Goal: Task Accomplishment & Management: Manage account settings

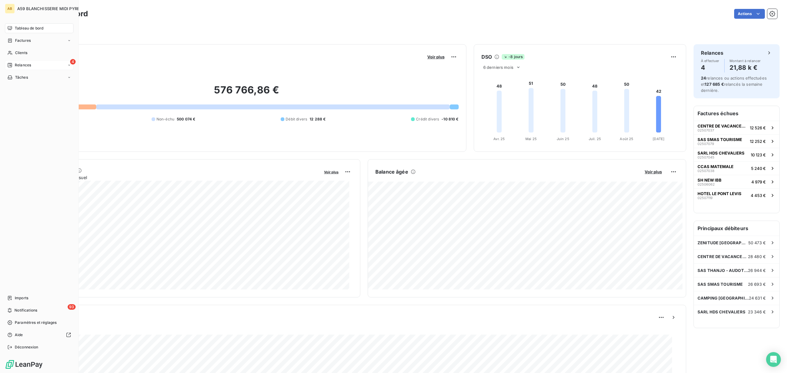
click at [33, 65] on div "4 Relances" at bounding box center [39, 65] width 69 height 10
click at [31, 75] on span "À effectuer" at bounding box center [25, 78] width 20 height 6
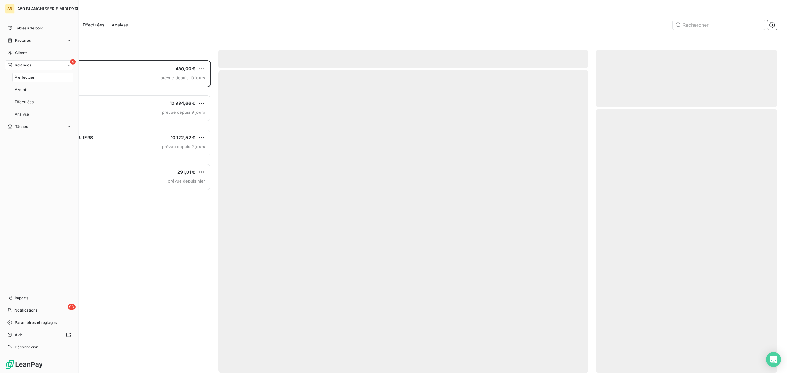
scroll to position [307, 175]
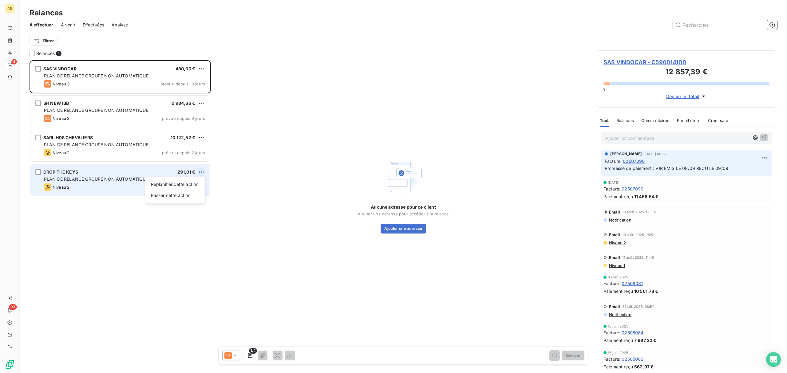
click at [204, 171] on html "AB 4 93 Relances À effectuer À venir Effectuées Analyse Filtrer Relances 4 SAS …" at bounding box center [393, 186] width 787 height 373
click at [180, 192] on div "Passer cette action" at bounding box center [174, 196] width 55 height 10
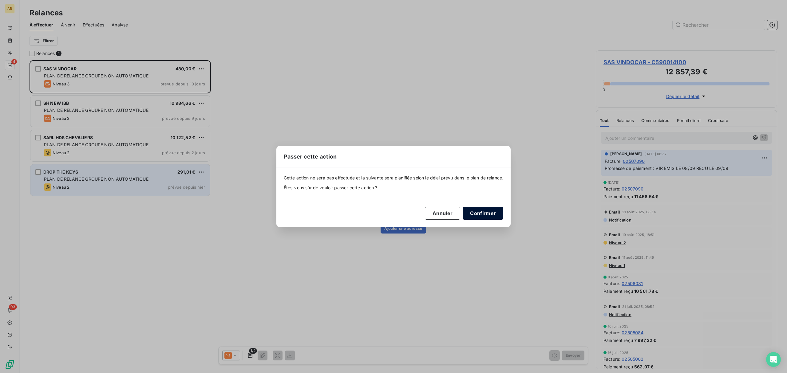
click at [482, 211] on button "Confirmer" at bounding box center [482, 213] width 41 height 13
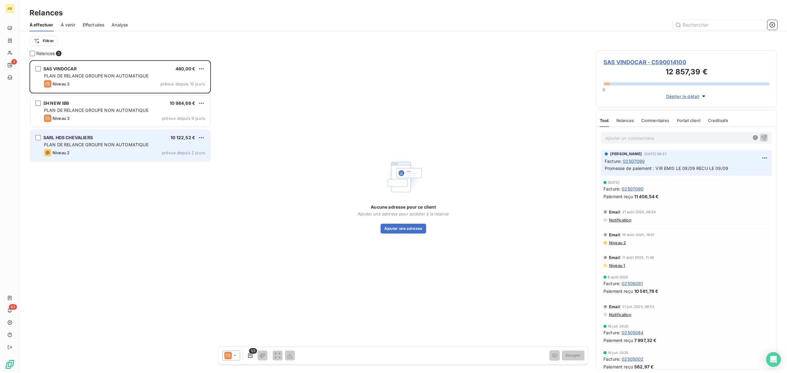
click at [189, 144] on div "PLAN DE RELANCE GROUPE NON AUTOMATIQUE" at bounding box center [124, 145] width 161 height 6
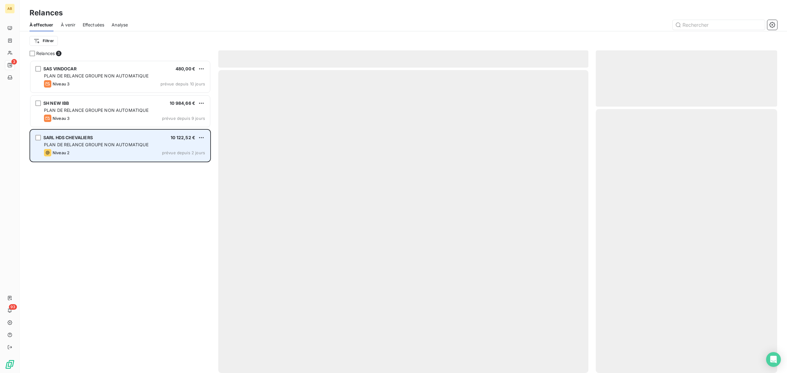
click at [189, 144] on div "PLAN DE RELANCE GROUPE NON AUTOMATIQUE" at bounding box center [124, 145] width 161 height 6
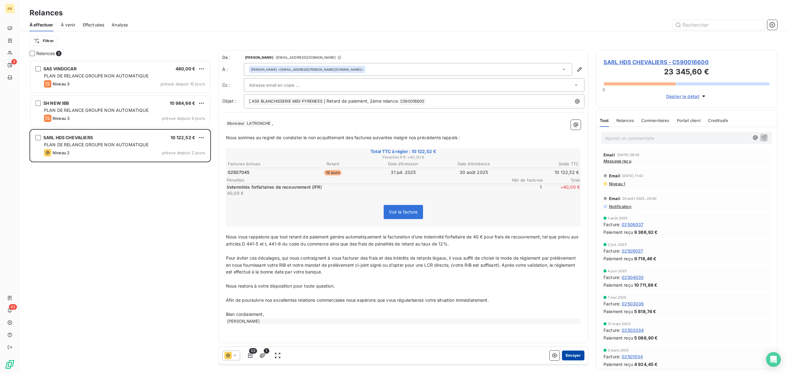
click at [578, 357] on button "Envoyer" at bounding box center [573, 356] width 22 height 10
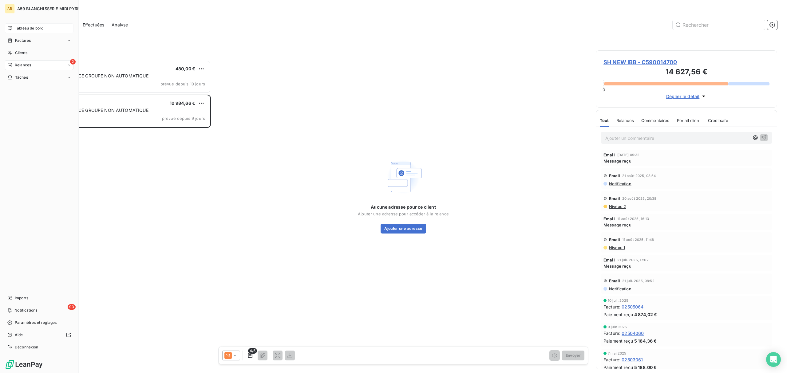
click at [18, 31] on span "Tableau de bord" at bounding box center [29, 29] width 29 height 6
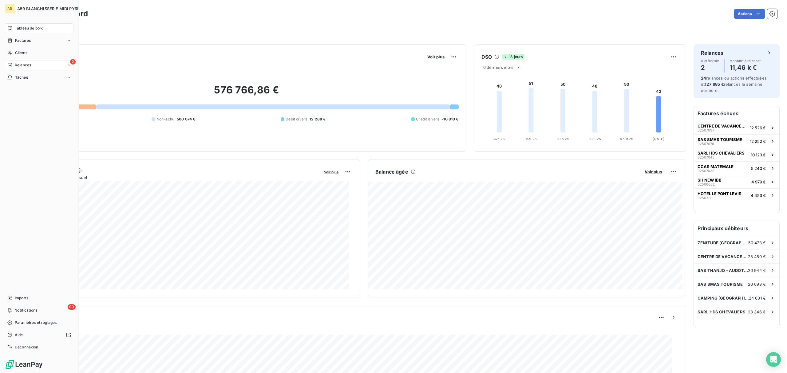
click at [36, 65] on div "2 Relances" at bounding box center [39, 65] width 69 height 10
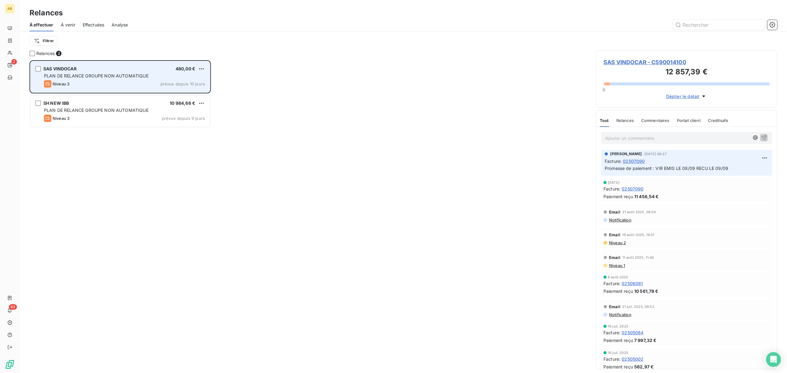
scroll to position [307, 175]
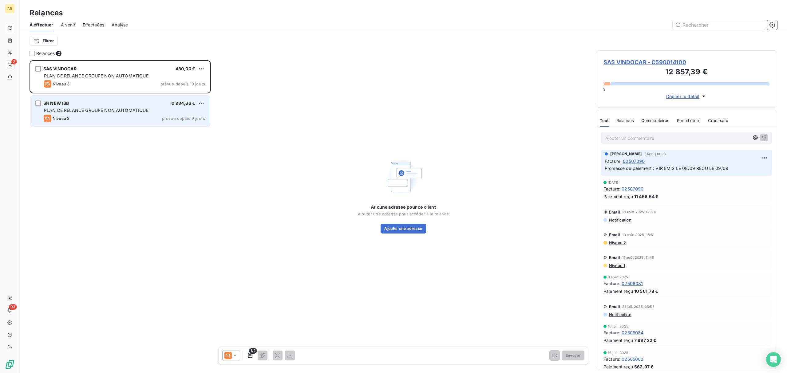
click at [148, 128] on div "SAS VINDOCAR 480,00 € PLAN DE RELANCE GROUPE NON AUTOMATIQUE Niveau 3 prévue de…" at bounding box center [119, 216] width 181 height 313
click at [153, 114] on div "SH NEW IBB 10 984,66 € PLAN DE RELANCE GROUPE NON AUTOMATIQUE Niveau 3 prévue d…" at bounding box center [119, 111] width 179 height 31
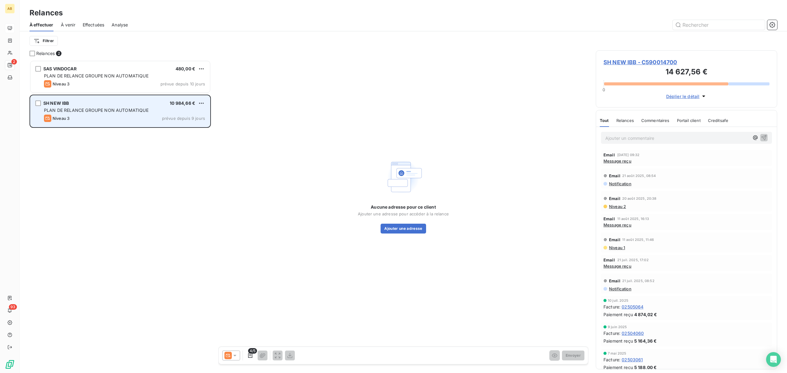
click at [171, 101] on span "10 984,66 €" at bounding box center [183, 102] width 26 height 5
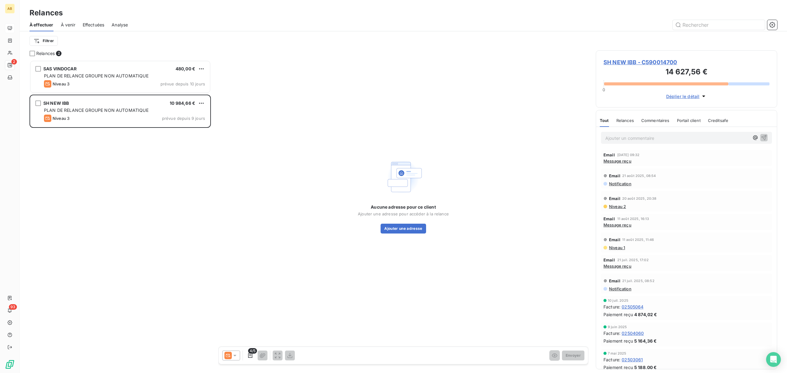
click at [626, 162] on span "Message reçu" at bounding box center [617, 161] width 28 height 5
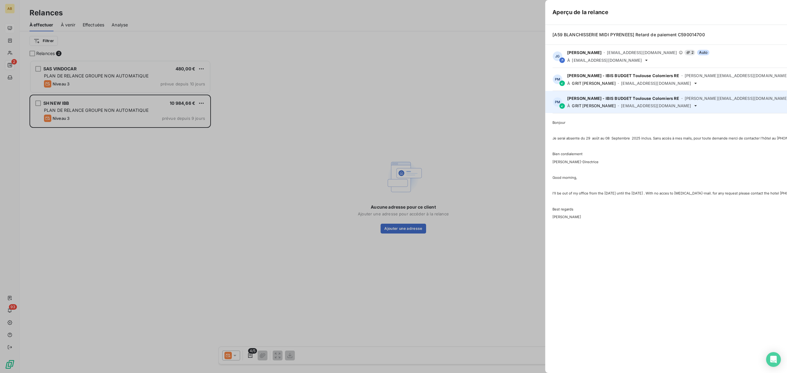
click at [626, 373] on div "Aperçu de la relance [A59 BLANCHISSERIE MIDI PYRENEES] Retard de paiement C5900…" at bounding box center [393, 373] width 787 height 0
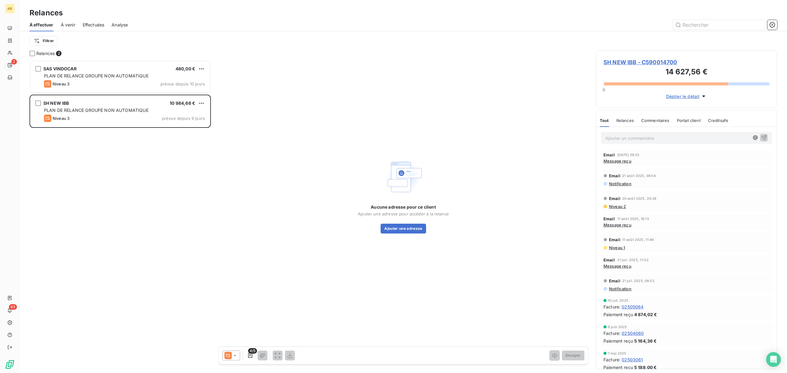
click at [626, 162] on span "Message reçu" at bounding box center [617, 161] width 28 height 5
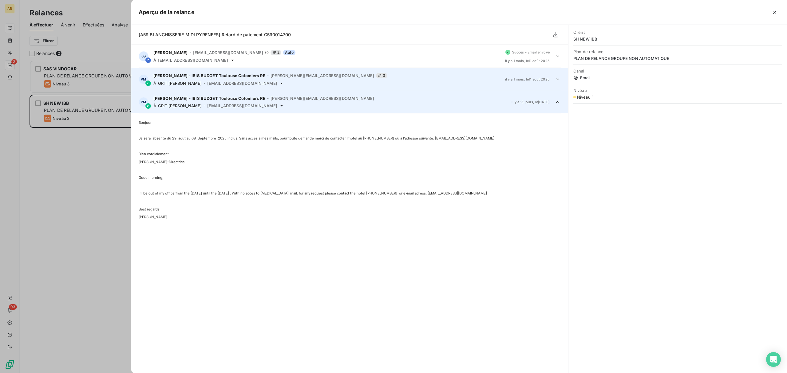
click at [238, 73] on div "PM PUECH Marie-Helene - IBIS BUDGET Toulouse Colomiers RE - Marie-Helene.PUECH@…" at bounding box center [349, 79] width 437 height 23
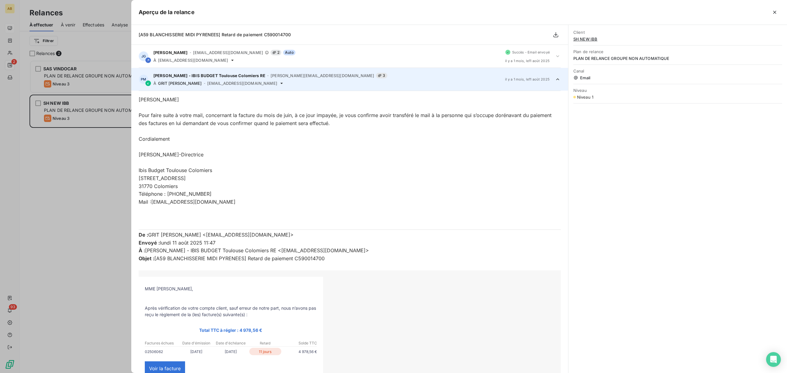
scroll to position [23, 0]
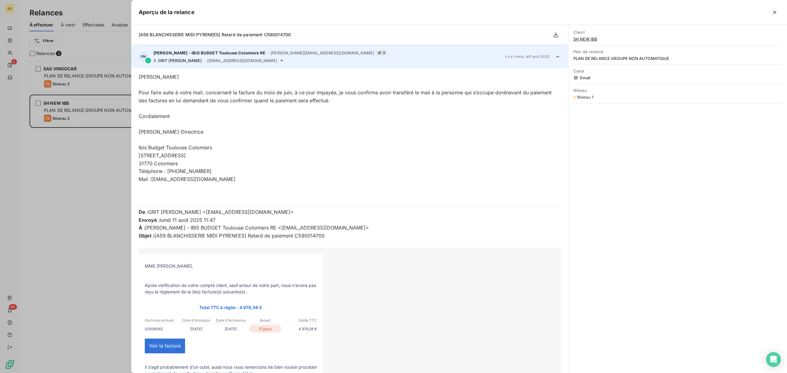
click at [236, 48] on div "PM PUECH Marie-Helene - IBIS BUDGET Toulouse Colomiers RE - Marie-Helene.PUECH@…" at bounding box center [349, 56] width 437 height 23
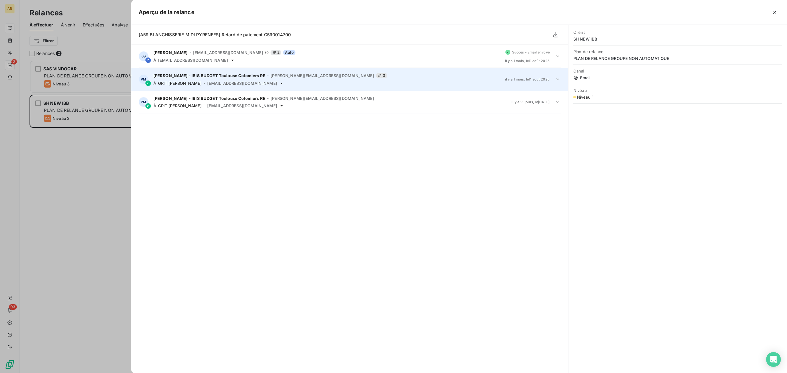
scroll to position [0, 0]
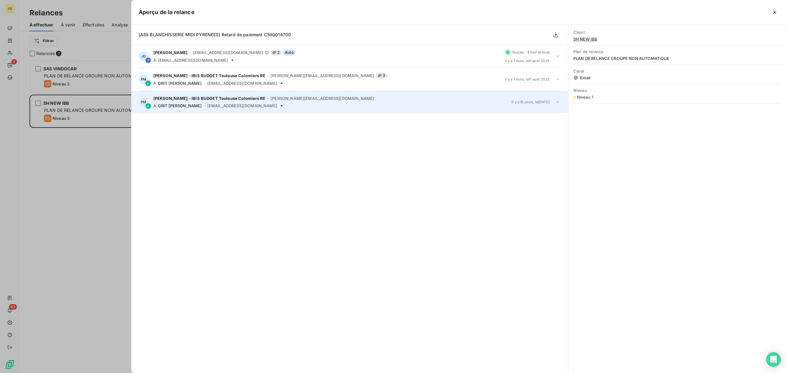
click at [207, 104] on span "j.grit@anett.fr" at bounding box center [242, 105] width 70 height 5
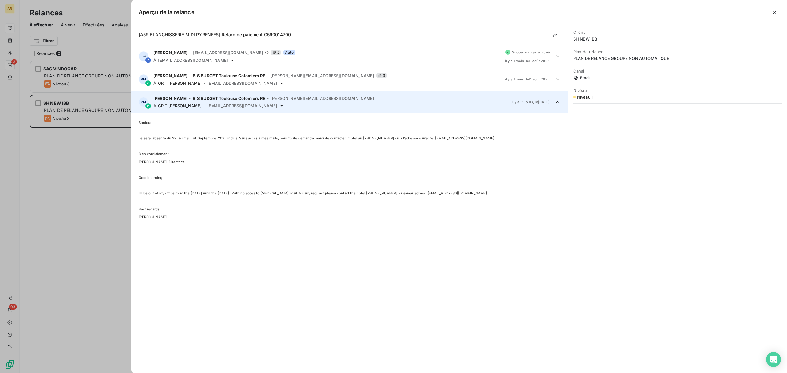
click at [207, 104] on span "j.grit@anett.fr" at bounding box center [242, 105] width 70 height 5
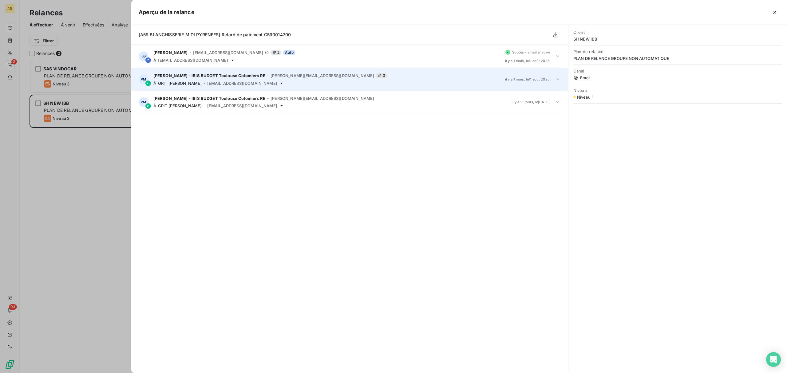
click at [201, 74] on span "PUECH Marie-Helene - IBIS BUDGET Toulouse Colomiers RE" at bounding box center [209, 75] width 112 height 5
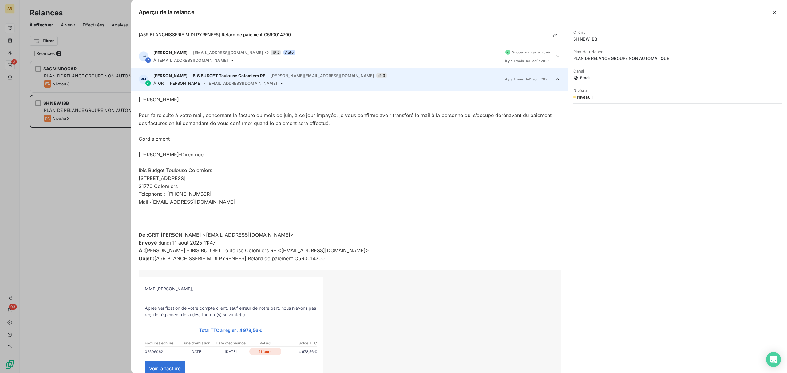
scroll to position [23, 0]
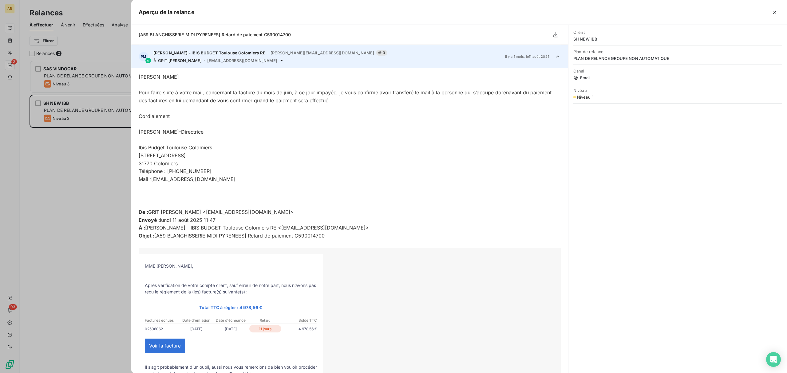
click at [201, 74] on p "Bonjour Jessica" at bounding box center [350, 77] width 422 height 8
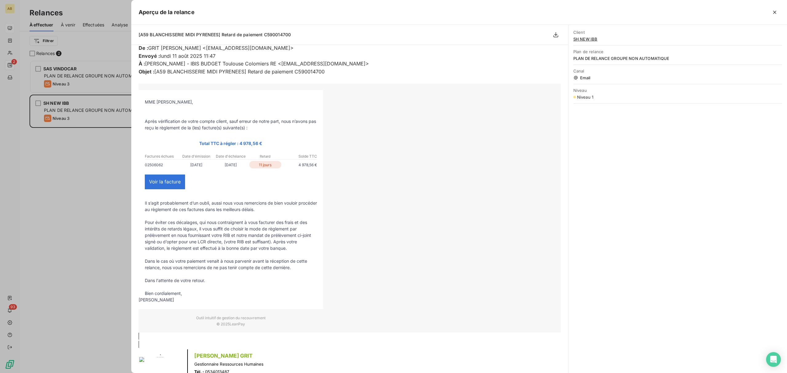
scroll to position [0, 0]
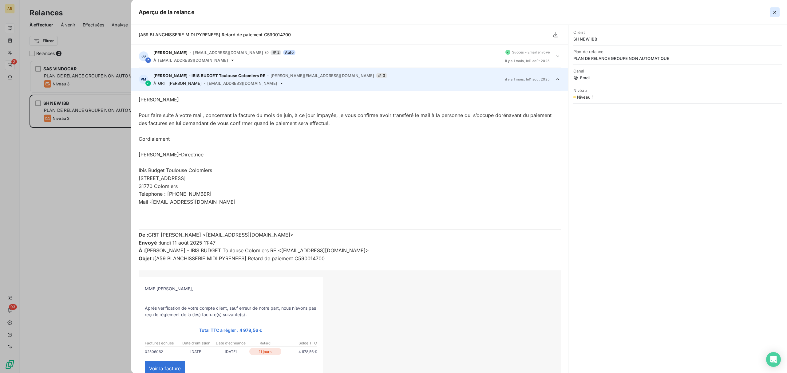
click at [773, 14] on icon "button" at bounding box center [774, 12] width 6 height 6
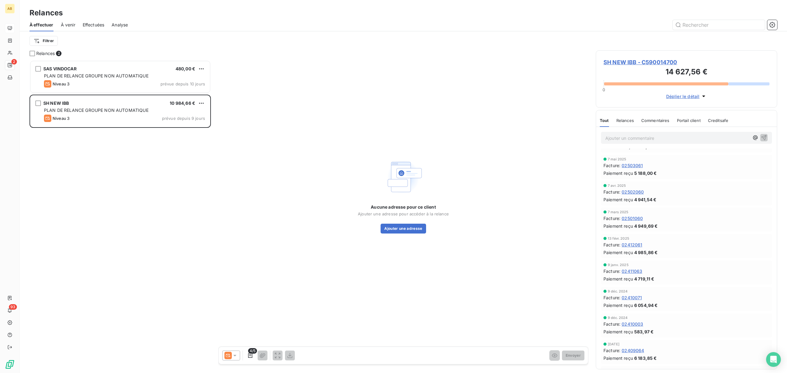
scroll to position [269, 0]
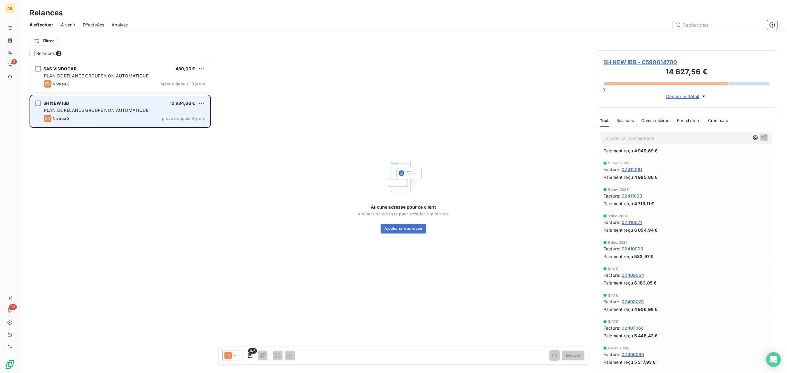
click at [117, 115] on div "Niveau 3 prévue depuis 9 jours" at bounding box center [124, 118] width 161 height 7
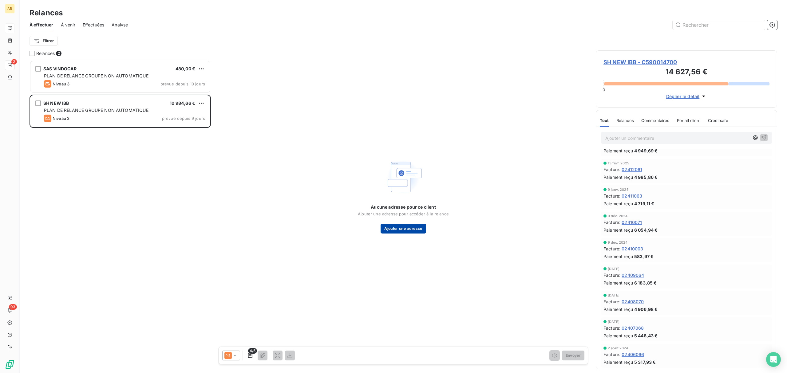
click at [409, 230] on button "Ajouter une adresse" at bounding box center [402, 229] width 45 height 10
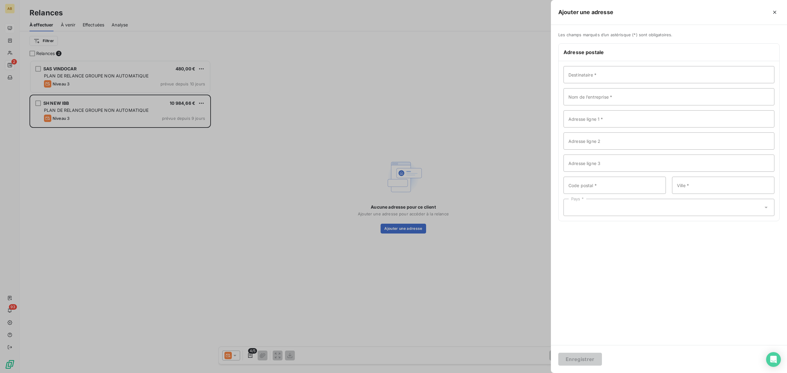
click at [595, 87] on div "Destinataire * Nom de l’entreprise * Adresse ligne 1 * Adresse ligne 2 Adresse …" at bounding box center [668, 141] width 221 height 160
click at [593, 73] on input "Destinataire *" at bounding box center [668, 74] width 211 height 17
click at [576, 78] on input "Destinataire *" at bounding box center [668, 74] width 211 height 17
drag, startPoint x: 627, startPoint y: 80, endPoint x: 509, endPoint y: 77, distance: 118.3
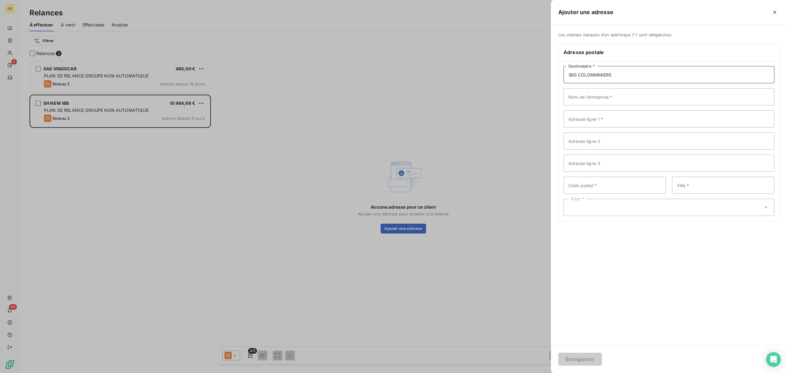
click at [509, 373] on div "Ajouter une adresse Les champs marqués d’un astérisque (*) sont obligatoires. A…" at bounding box center [393, 373] width 787 height 0
type input "IBIS COLOMMMIERS"
click at [580, 100] on input "Nom de l’entreprise *" at bounding box center [668, 96] width 211 height 17
paste input "IBIS COLOMMMIERS"
click at [597, 95] on input "IBIS COLOMMMIERS" at bounding box center [668, 96] width 211 height 17
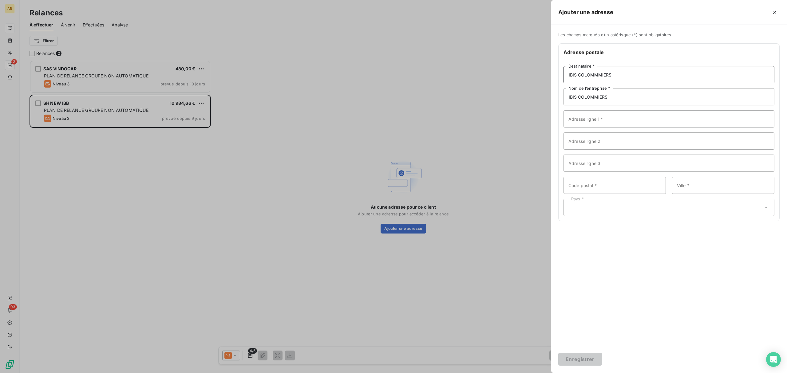
drag, startPoint x: 613, startPoint y: 77, endPoint x: 537, endPoint y: 76, distance: 76.8
click at [537, 373] on div "Ajouter une adresse Les champs marqués d’un astérisque (*) sont obligatoires. A…" at bounding box center [393, 373] width 787 height 0
click at [631, 100] on input "IBIS COLOMMIERS" at bounding box center [668, 96] width 211 height 17
drag, startPoint x: 624, startPoint y: 96, endPoint x: 525, endPoint y: 96, distance: 98.3
click at [525, 373] on div "Ajouter une adresse Les champs marqués d’un astérisque (*) sont obligatoires. A…" at bounding box center [393, 373] width 787 height 0
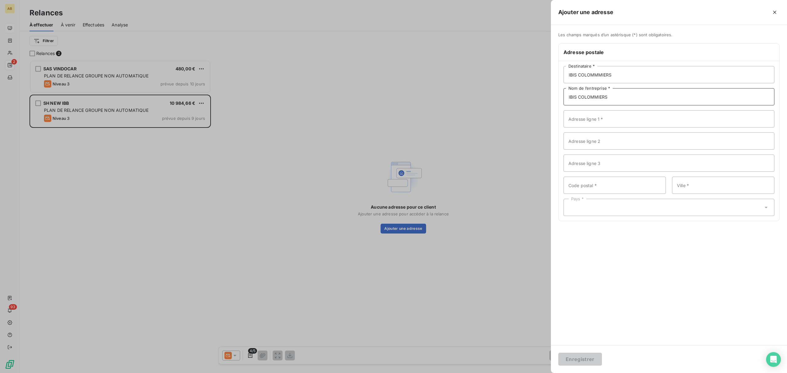
paste input "BUDGET COLO"
type input "IBIS BUDGET COLOMIERS"
drag, startPoint x: 625, startPoint y: 75, endPoint x: 511, endPoint y: 75, distance: 114.3
click at [511, 373] on div "Ajouter une adresse Les champs marqués d’un astérisque (*) sont obligatoires. A…" at bounding box center [393, 373] width 787 height 0
type input "m"
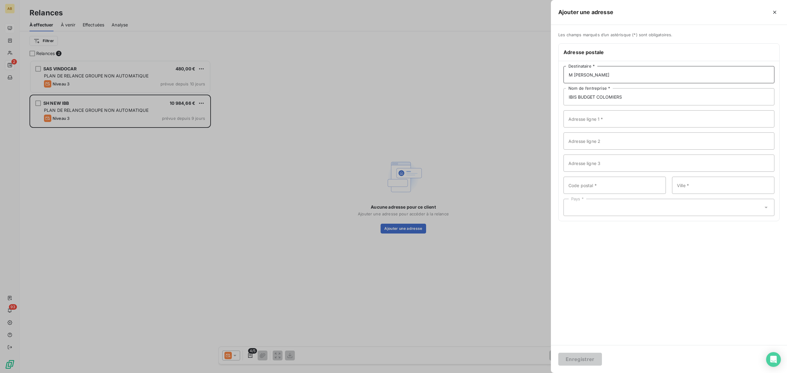
type input "M FOLLOT Marc"
click at [577, 118] on input "Adresse ligne 1 *" at bounding box center [668, 118] width 211 height 17
click at [637, 93] on input "IBIS BUDGET COLOMIERS" at bounding box center [668, 96] width 211 height 17
paste input "HOLDING FINANCIERE HADHOUM"
click at [702, 98] on input "IBIS BUDGET COLOMIERS - HOLDING FINANCIERE HADHOUM" at bounding box center [668, 96] width 211 height 17
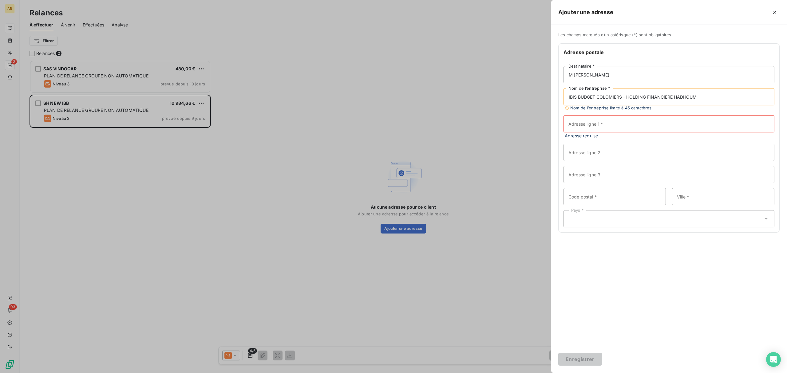
type input "IBIS BUDGET COLOMIERS - HOLDING FINANCIERE HADHOUM"
click at [620, 122] on input "Adresse ligne 1 *" at bounding box center [668, 123] width 211 height 17
paste input "[STREET_ADDRESS] HERMES"
type input "[STREET_ADDRESS] HERMES"
click at [690, 192] on input "Ville *" at bounding box center [723, 190] width 102 height 17
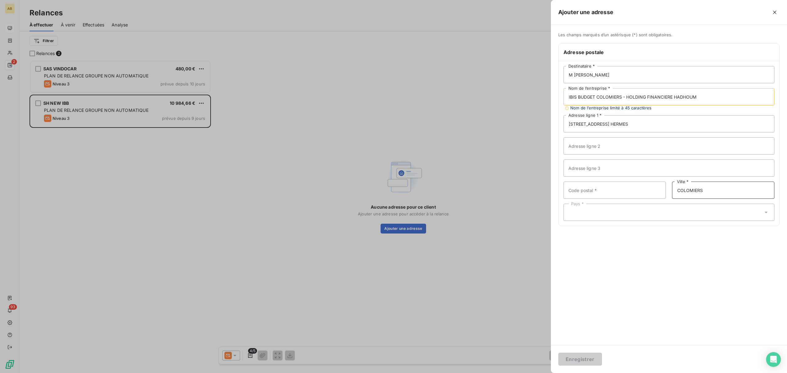
type input "COLOMIERS"
click at [669, 129] on input "[STREET_ADDRESS] HERMES" at bounding box center [668, 123] width 211 height 17
click at [602, 188] on input "Code postal *" at bounding box center [614, 190] width 102 height 17
type input "31770"
click at [591, 220] on div "Pays *" at bounding box center [668, 212] width 211 height 17
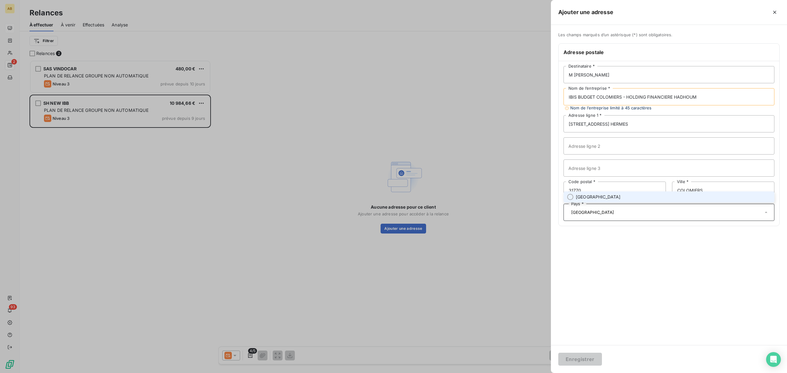
type input "[GEOGRAPHIC_DATA]"
click at [608, 316] on div "Les champs marqués d’un astérisque (*) sont obligatoires. Adresse postale M FOL…" at bounding box center [669, 185] width 236 height 320
drag, startPoint x: 702, startPoint y: 97, endPoint x: 626, endPoint y: 96, distance: 75.6
click at [626, 96] on input "IBIS BUDGET COLOMIERS - HOLDING FINANCIERE HADHOUM" at bounding box center [668, 96] width 211 height 17
click at [619, 72] on input "M FOLLOT Marc" at bounding box center [668, 74] width 211 height 17
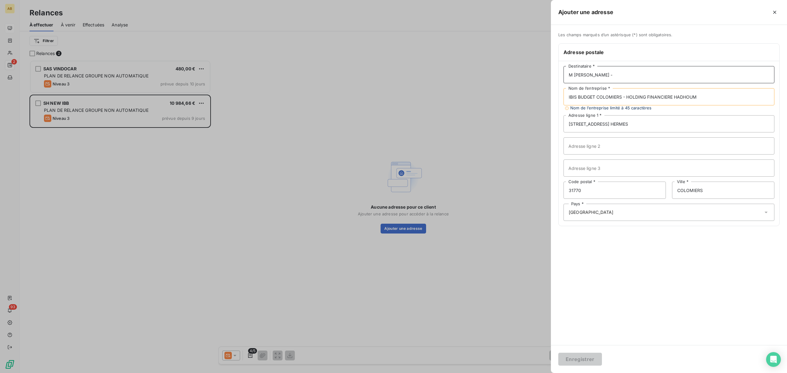
paste input "HOLDING FINANCIERE HADHOUM"
type input "M FOLLOT Marc -HOLDING FINANCIERE HADHOUM"
drag, startPoint x: 702, startPoint y: 96, endPoint x: 623, endPoint y: 97, distance: 78.4
click at [623, 97] on input "IBIS BUDGET COLOMIERS - HOLDING FINANCIERE HADHOUM" at bounding box center [668, 96] width 211 height 17
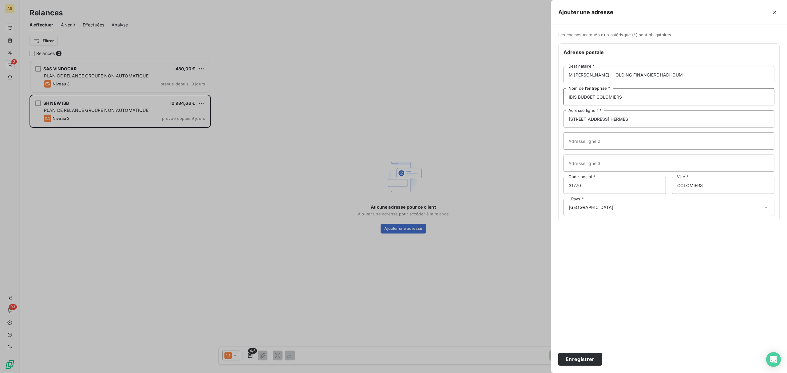
type input "IBIS BUDGET COLOMIERS"
click at [604, 77] on input "M FOLLOT Marc -HOLDING FINANCIERE HADHOUM" at bounding box center [668, 74] width 211 height 17
type input "M [PERSON_NAME] - HOLDING FINANCIERE HADHOUM"
click at [572, 358] on button "Enregistrer" at bounding box center [580, 359] width 44 height 13
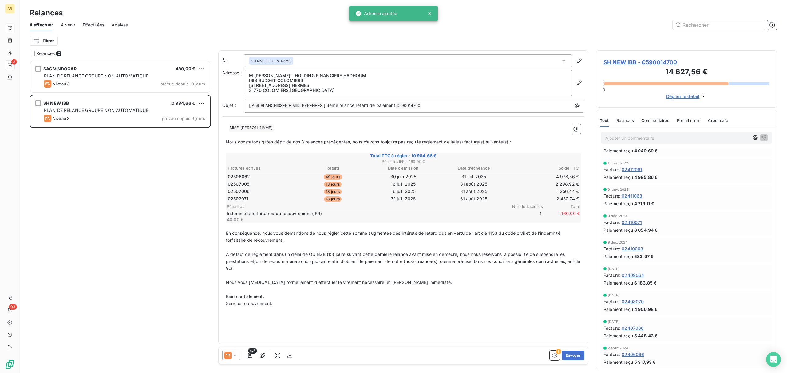
click at [319, 125] on p "﻿ ﻿ ﻿ MME MARIE-HELENE PUECH ﻿ ," at bounding box center [403, 127] width 355 height 7
click at [555, 355] on icon "button" at bounding box center [554, 355] width 6 height 6
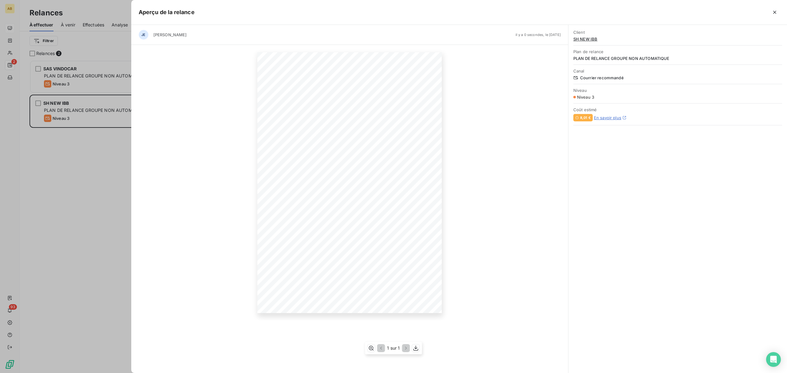
click at [357, 262] on span "Nous vous [MEDICAL_DATA] formellement d'effectuer le virement nécessaire, et ce…" at bounding box center [341, 262] width 133 height 3
click at [415, 350] on icon "button" at bounding box center [416, 348] width 6 height 6
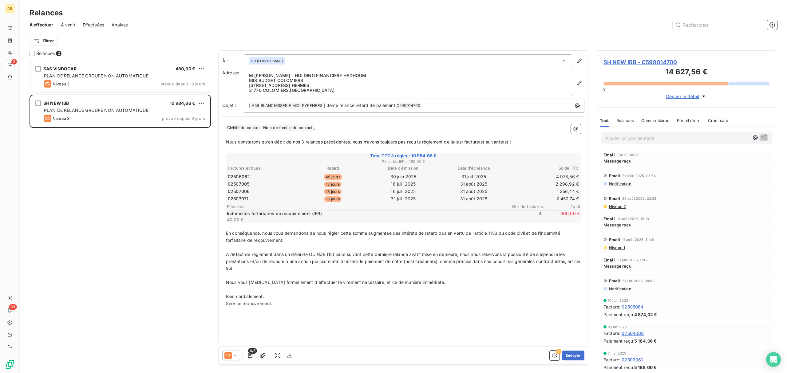
scroll to position [307, 175]
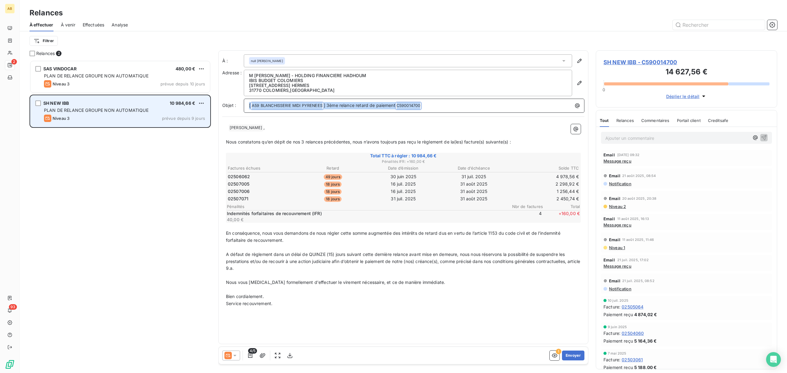
drag, startPoint x: 429, startPoint y: 108, endPoint x: 208, endPoint y: 108, distance: 220.9
click at [208, 108] on div "Relances 2 SAS VINDOCAR 480,00 € PLAN DE RELANCE GROUPE NON AUTOMATIQUE Niveau …" at bounding box center [403, 211] width 767 height 323
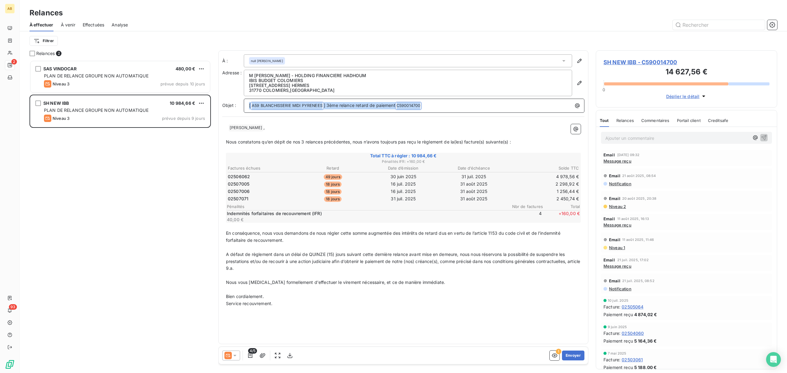
copy p "[ A59 BLANCHISSERIE MIDI PYRENEES ﻿ ] 3ème relance retard de paiement C59001470…"
drag, startPoint x: 449, startPoint y: 107, endPoint x: 444, endPoint y: 106, distance: 4.4
click at [449, 107] on p "[ A59 BLANCHISSERIE MIDI PYRENEES ﻿ ] 3ème relance retard de paiement C59001470…" at bounding box center [415, 105] width 333 height 7
drag, startPoint x: 440, startPoint y: 106, endPoint x: 326, endPoint y: 108, distance: 114.0
click at [326, 108] on p "[ A59 BLANCHISSERIE MIDI PYRENEES ﻿ ] 3ème relance retard de paiement C59001470…" at bounding box center [415, 105] width 333 height 7
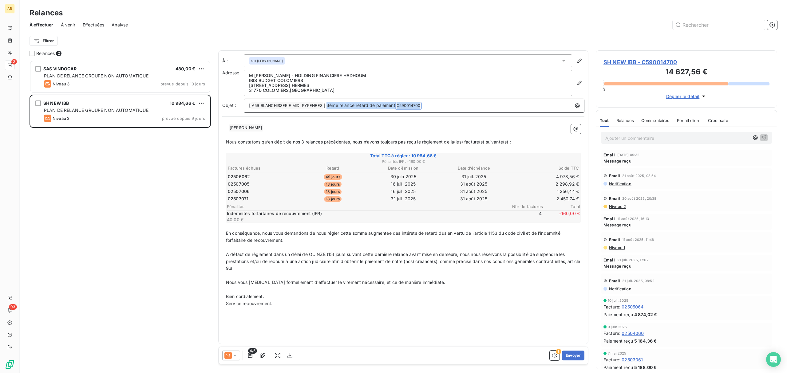
copy p "3ème relance retard de paiement C590014700 ﻿ ﻿"
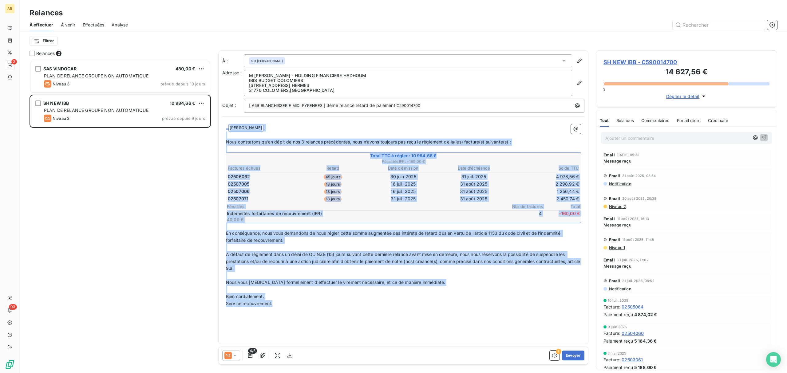
drag, startPoint x: 227, startPoint y: 128, endPoint x: 377, endPoint y: 304, distance: 230.9
click at [377, 304] on div "﻿ ﻿ ﻿ [PERSON_NAME] ﻿ , ﻿ Nous constatons qu’en dépit de nos 3 relances précéde…" at bounding box center [403, 222] width 355 height 197
copy div "﻿ ﻿ ﻿ LOR IPSUM-DOLORS AMETC ﻿ , ﻿ Adip elitseddoe te’in utlab et dol 2 magnaal…"
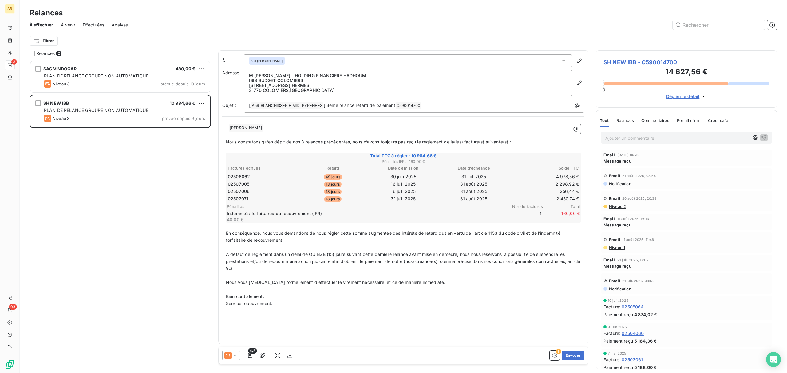
click at [520, 282] on p "Nous vous [MEDICAL_DATA] formellement d'effectuer le virement nécessaire, et ce…" at bounding box center [403, 282] width 355 height 7
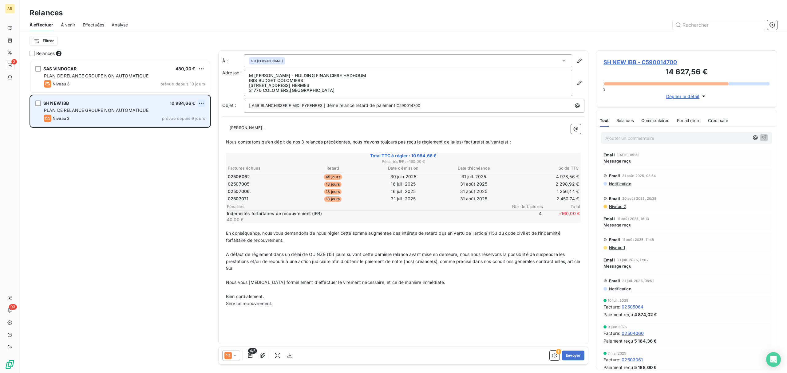
click at [202, 104] on html "AB 2 93 Relances À effectuer À venir Effectuées Analyse Filtrer Relances 2 SAS …" at bounding box center [393, 186] width 787 height 373
click at [186, 115] on div "Replanifier cette action" at bounding box center [174, 116] width 55 height 10
select select "8"
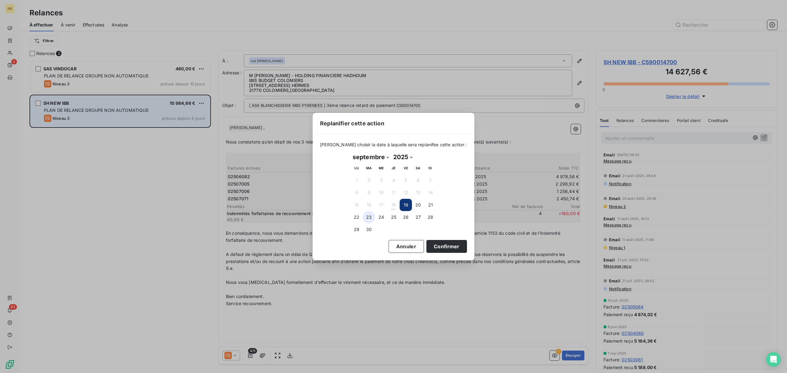
click at [370, 218] on button "23" at bounding box center [369, 217] width 12 height 12
click at [442, 245] on button "Confirmer" at bounding box center [446, 246] width 41 height 13
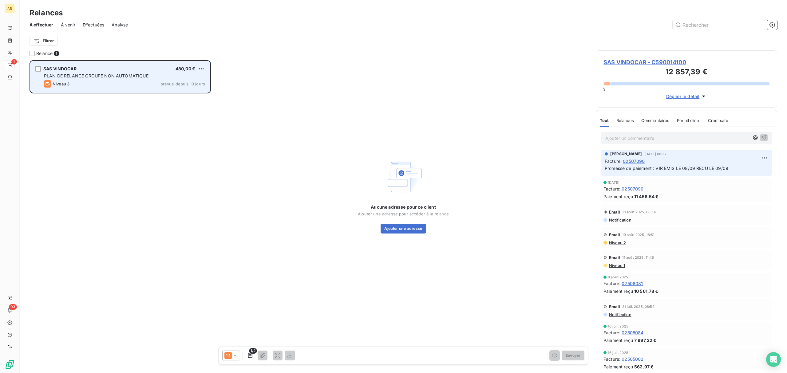
click at [112, 73] on div "SAS VINDOCAR 480,00 € PLAN DE RELANCE GROUPE NON AUTOMATIQUE Niveau 3 prévue de…" at bounding box center [119, 76] width 179 height 31
click at [58, 66] on span "SAS VINDOCAR" at bounding box center [59, 68] width 33 height 5
click at [64, 68] on span "SAS VINDOCAR" at bounding box center [59, 68] width 33 height 5
click at [104, 84] on div "Niveau 3 prévue depuis 10 jours" at bounding box center [124, 83] width 161 height 7
click at [198, 65] on html "AB 1 93 Relances À effectuer À venir Effectuées Analyse Filtrer Relance 1 SAS V…" at bounding box center [393, 186] width 787 height 373
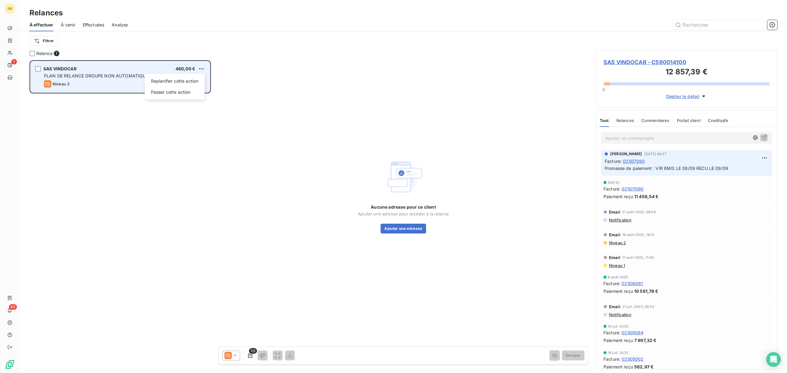
click at [134, 76] on html "AB 1 93 Relances À effectuer À venir Effectuées Analyse Filtrer Relance 1 SAS V…" at bounding box center [393, 186] width 787 height 373
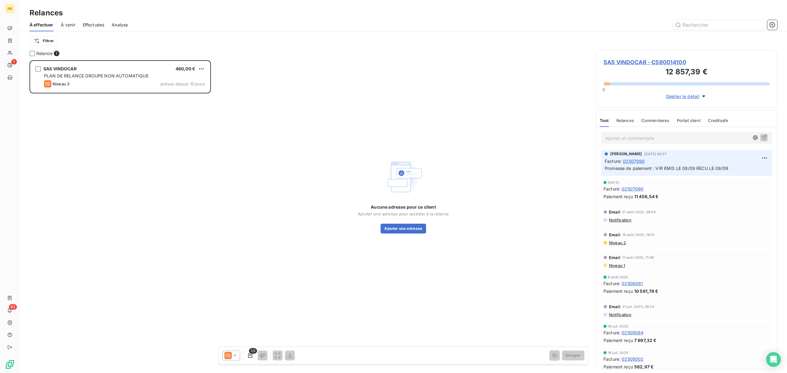
click at [143, 142] on div "SAS VINDOCAR 480,00 € PLAN DE RELANCE GROUPE NON AUTOMATIQUE Niveau 3 prévue de…" at bounding box center [119, 216] width 181 height 313
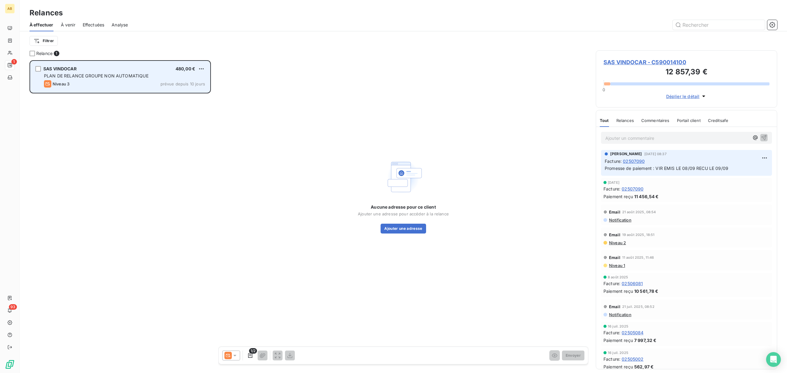
click at [54, 68] on span "SAS VINDOCAR" at bounding box center [59, 68] width 33 height 5
click at [58, 66] on span "SAS VINDOCAR" at bounding box center [59, 68] width 33 height 5
click at [58, 65] on div "SAS VINDOCAR 480,00 € PLAN DE RELANCE GROUPE NON AUTOMATIQUE Niveau 3 prévue de…" at bounding box center [119, 76] width 179 height 31
click at [60, 64] on div "SAS VINDOCAR 480,00 € PLAN DE RELANCE GROUPE NON AUTOMATIQUE Niveau 3 prévue de…" at bounding box center [119, 76] width 179 height 31
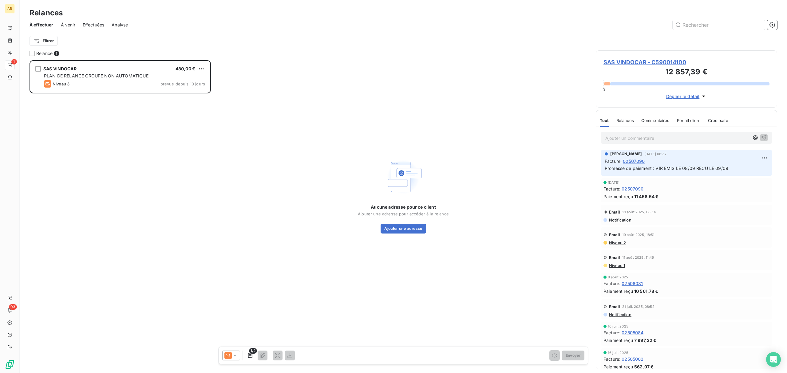
click at [630, 62] on span "SAS VINDOCAR - C590014100" at bounding box center [686, 62] width 166 height 8
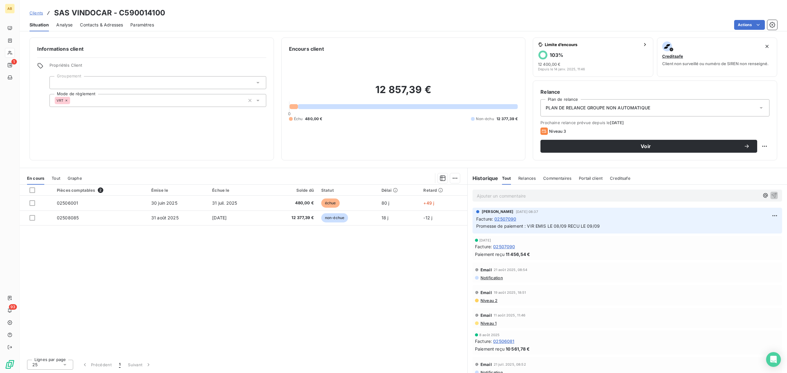
click at [66, 22] on span "Analyse" at bounding box center [64, 25] width 16 height 6
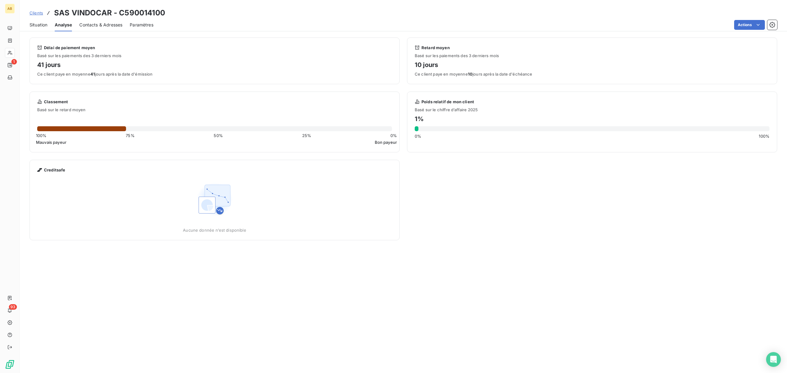
click at [48, 18] on div "Clients SAS VINDOCAR - C590014100" at bounding box center [97, 12] width 136 height 11
click at [38, 25] on span "Situation" at bounding box center [38, 25] width 18 height 6
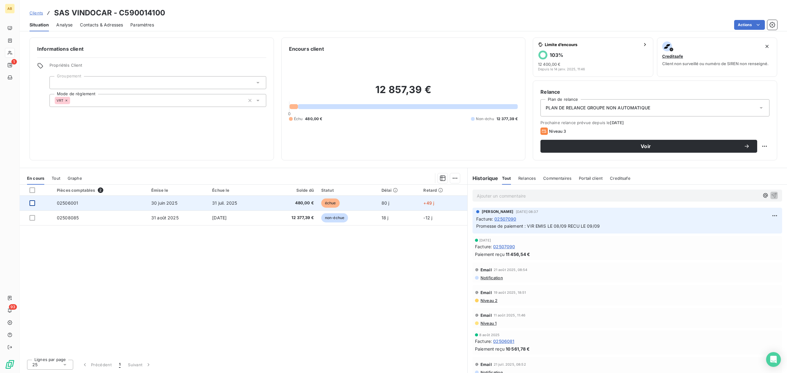
click at [30, 202] on div at bounding box center [32, 203] width 6 height 6
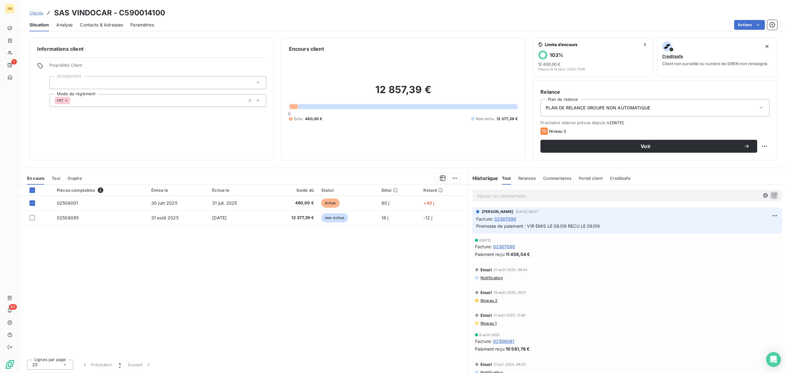
click at [149, 26] on span "Paramètres" at bounding box center [142, 25] width 24 height 6
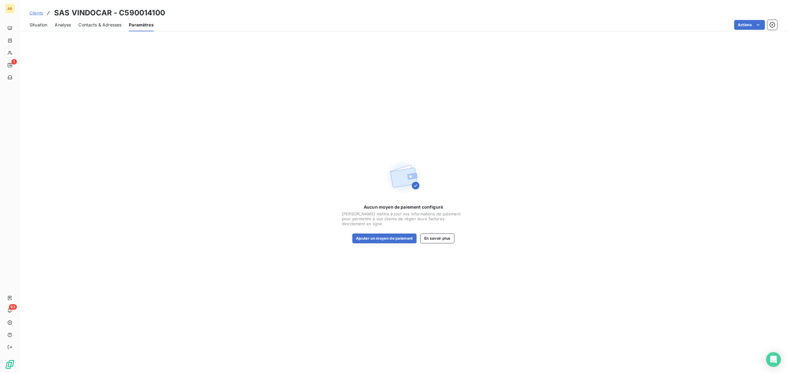
click at [107, 24] on span "Contacts & Adresses" at bounding box center [99, 25] width 43 height 6
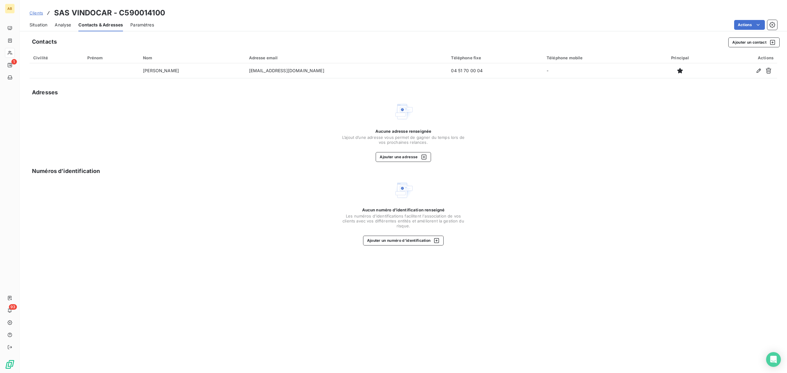
click at [64, 26] on span "Analyse" at bounding box center [63, 25] width 16 height 6
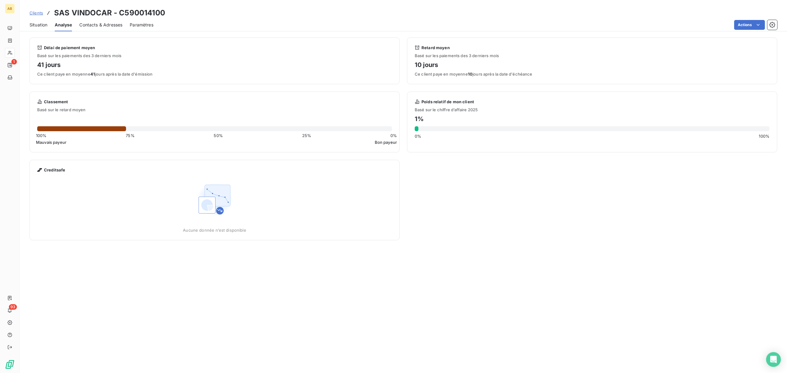
click at [45, 22] on span "Situation" at bounding box center [38, 25] width 18 height 6
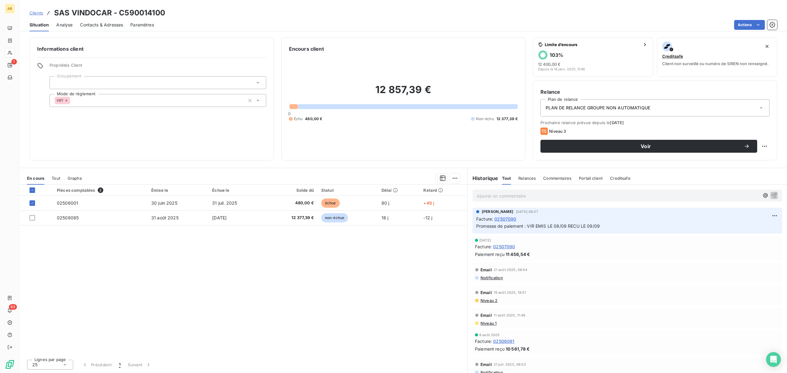
click at [254, 88] on div at bounding box center [157, 82] width 217 height 13
click at [169, 150] on div "Informations client Propriétés Client Groupement Mode de règlement VRT" at bounding box center [151, 98] width 244 height 123
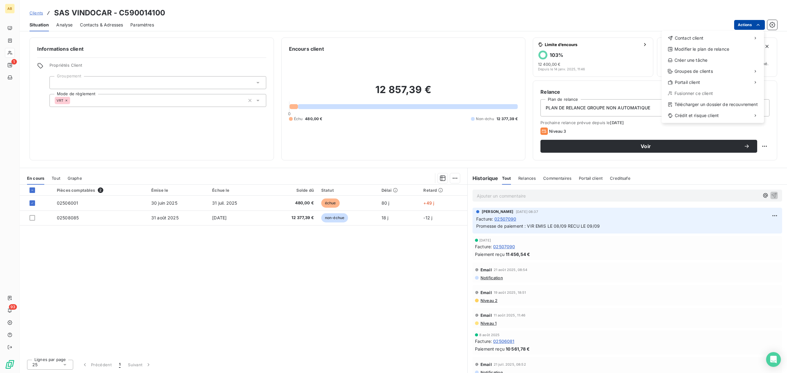
click at [761, 27] on html "AB 1 93 Clients SAS VINDOCAR - C590014100 Situation Analyse Contacts & Adresses…" at bounding box center [393, 186] width 787 height 373
click at [58, 26] on html "AB 1 93 Clients SAS VINDOCAR - C590014100 Situation Analyse Contacts & Adresses…" at bounding box center [393, 186] width 787 height 373
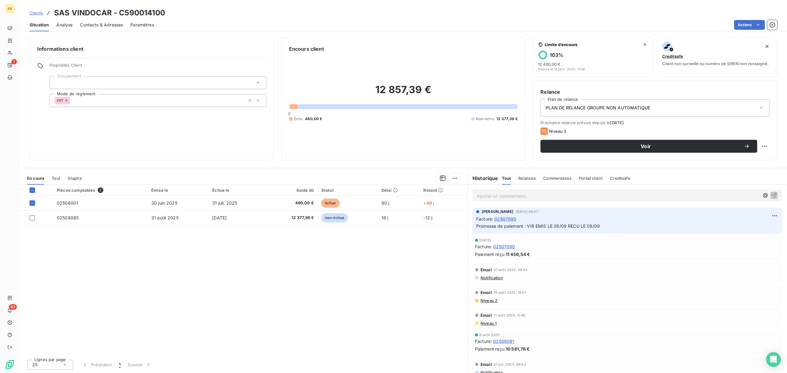
click at [106, 26] on span "Contacts & Adresses" at bounding box center [101, 25] width 43 height 6
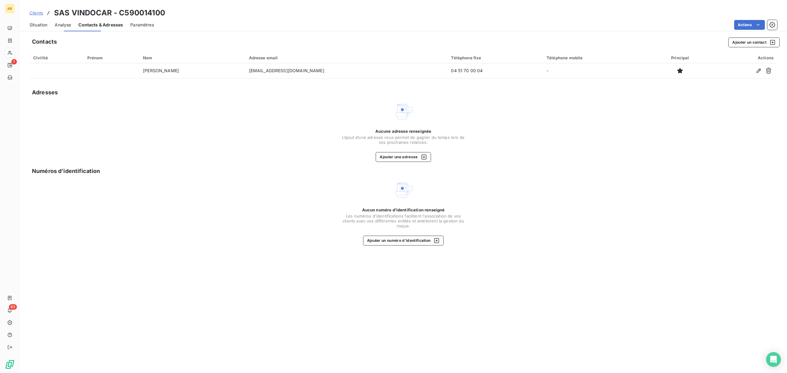
click at [152, 20] on div "Paramètres" at bounding box center [142, 24] width 24 height 13
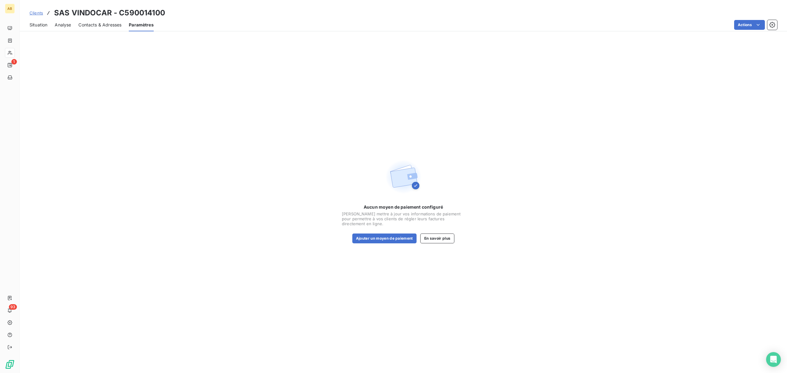
click at [91, 29] on div "Contacts & Adresses" at bounding box center [99, 24] width 43 height 13
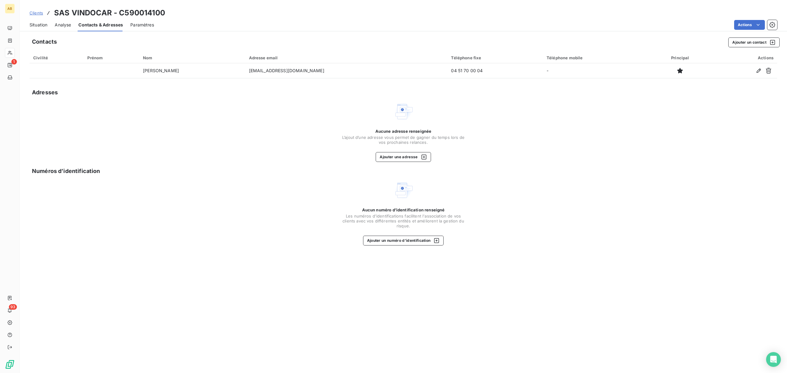
click at [39, 26] on span "Situation" at bounding box center [38, 25] width 18 height 6
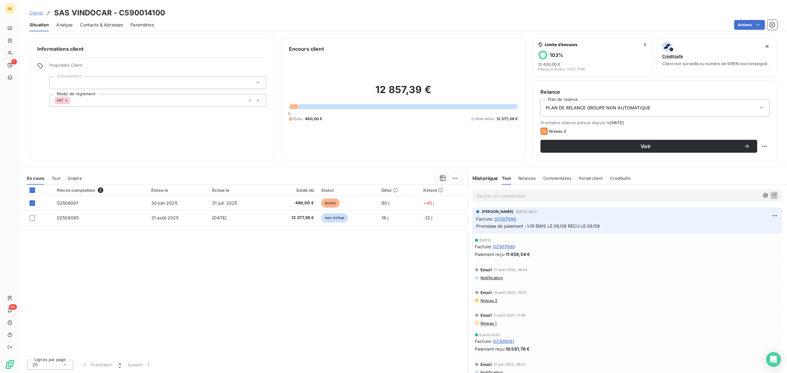
click at [550, 226] on span "Promesse de paiement : VIR EMIS LE 08/09 RECU LE 09/09" at bounding box center [538, 225] width 124 height 5
click at [508, 217] on span "02507090" at bounding box center [505, 219] width 22 height 6
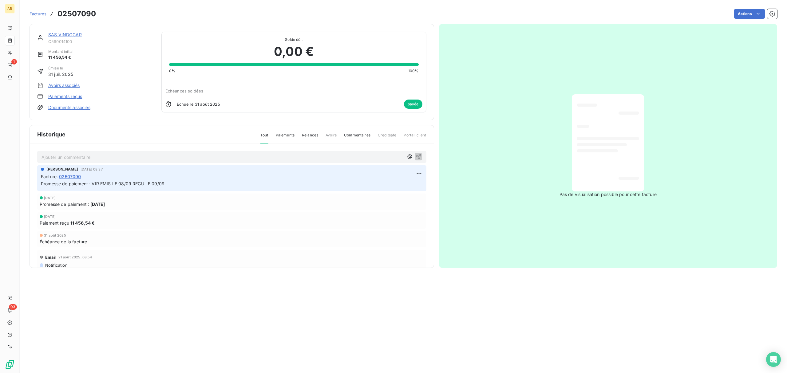
click at [73, 33] on link "SAS VINDOCAR" at bounding box center [64, 34] width 33 height 5
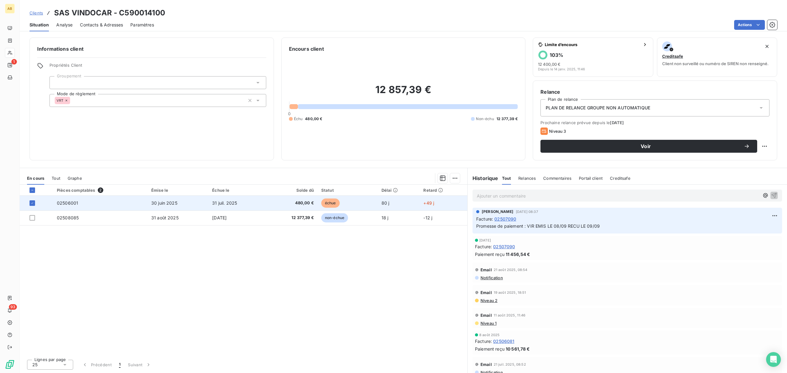
click at [77, 203] on span "02506001" at bounding box center [67, 202] width 21 height 5
